Goal: Check status: Check status

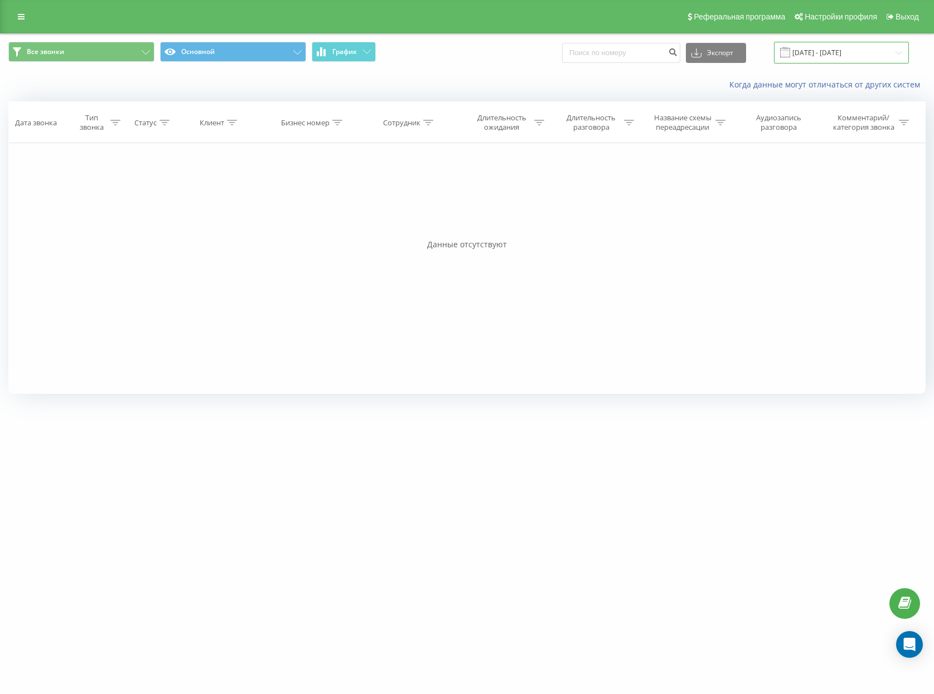
click at [817, 50] on input "[DATE] - [DATE]" at bounding box center [841, 53] width 135 height 22
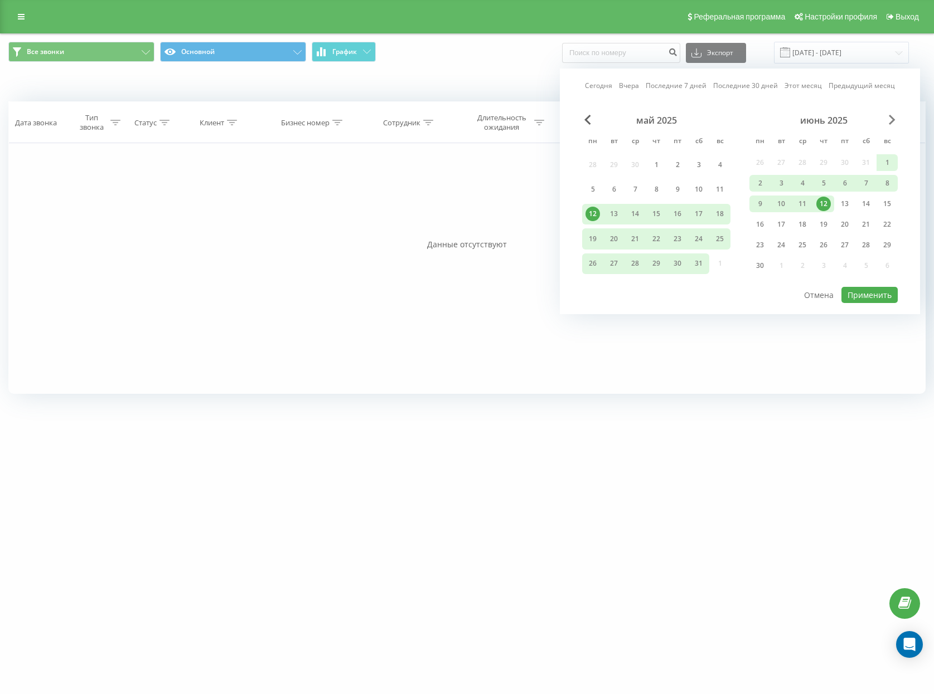
click at [889, 119] on span "Next Month" at bounding box center [891, 120] width 7 height 10
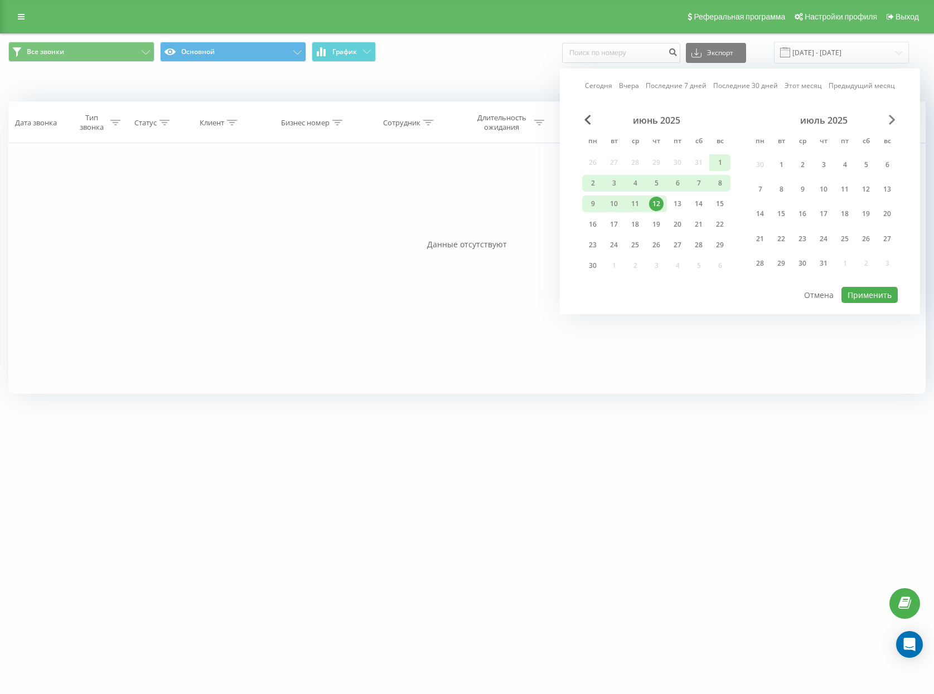
click at [889, 119] on span "Next Month" at bounding box center [891, 120] width 7 height 10
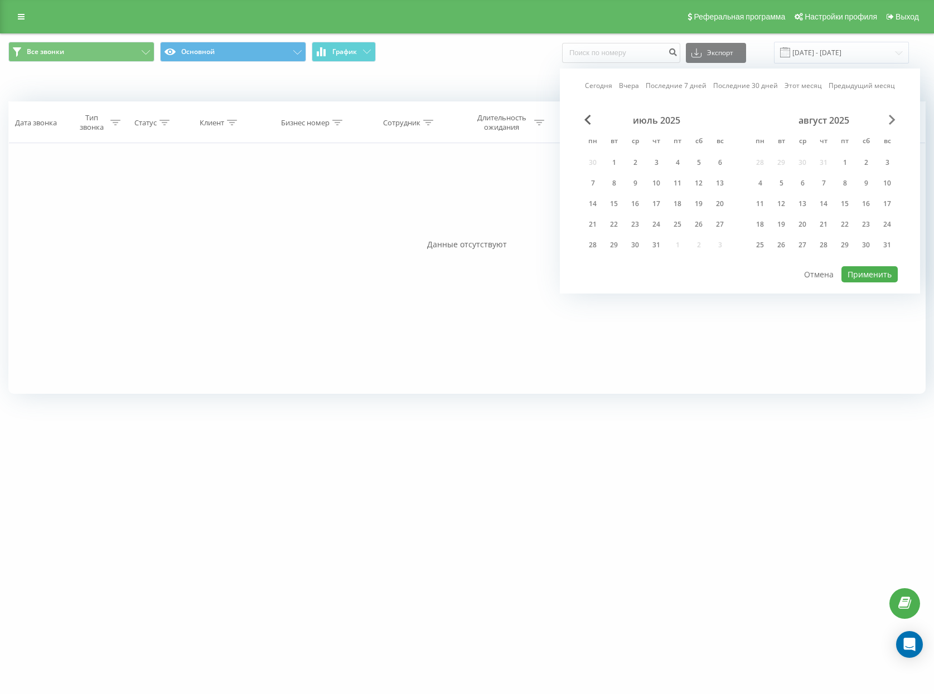
click at [889, 119] on span "Next Month" at bounding box center [891, 120] width 7 height 10
click at [786, 224] on div "23" at bounding box center [781, 224] width 14 height 14
click at [857, 275] on button "Применить" at bounding box center [869, 274] width 56 height 16
type input "[DATE] - [DATE]"
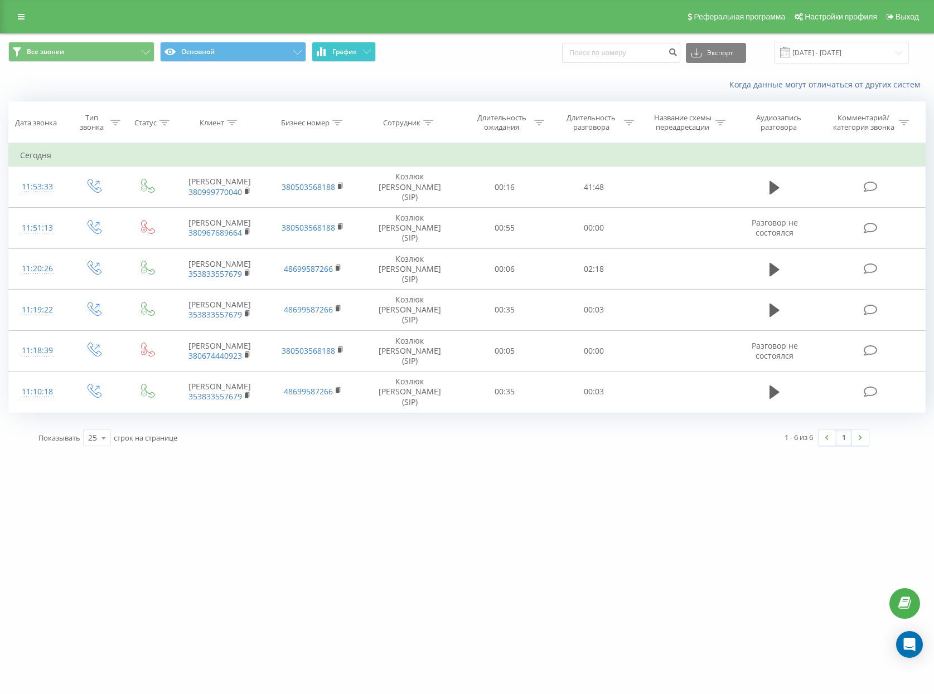
click at [348, 59] on button "График" at bounding box center [344, 52] width 64 height 20
